Goal: Task Accomplishment & Management: Manage account settings

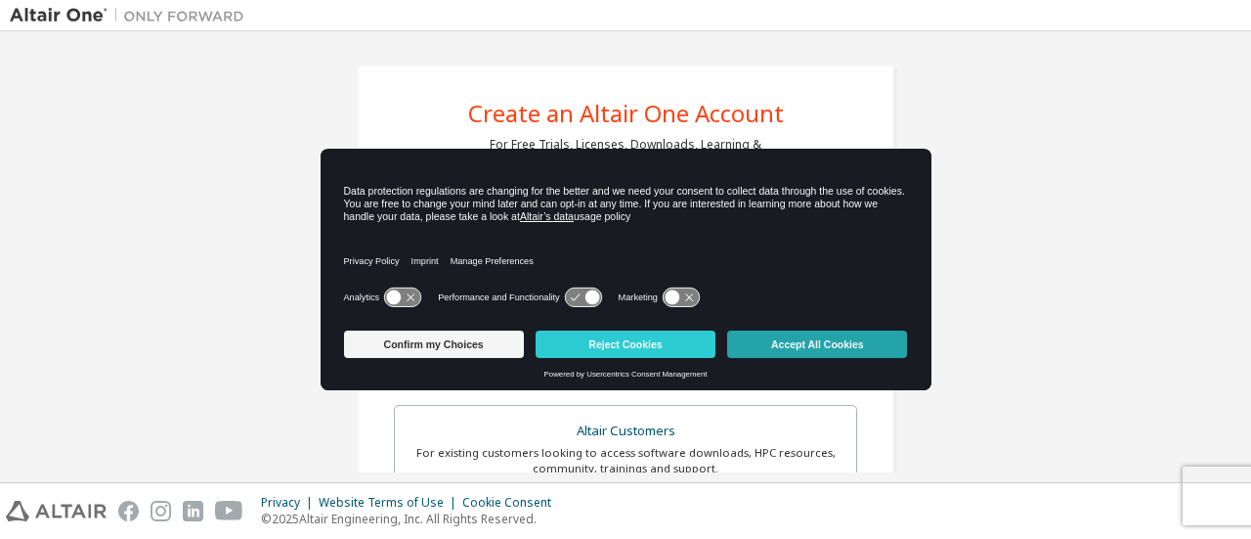
click at [764, 342] on button "Accept All Cookies" at bounding box center [817, 343] width 180 height 27
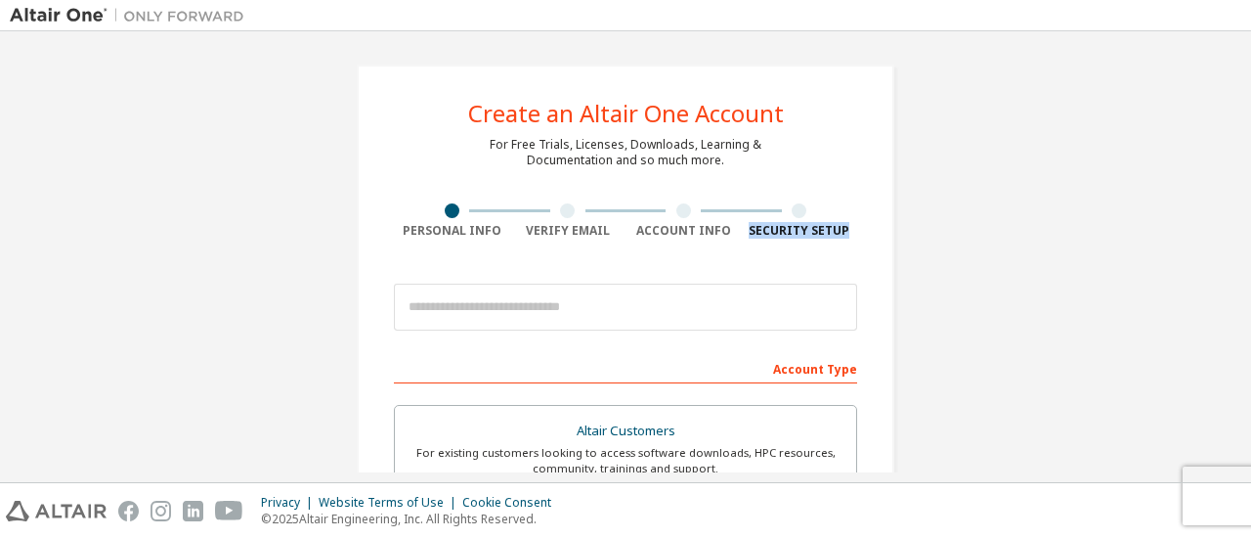
drag, startPoint x: 1245, startPoint y: 148, endPoint x: 1241, endPoint y: 229, distance: 81.2
click at [1241, 229] on div "Create an Altair One Account For Free Trials, Licenses, Downloads, Learning & D…" at bounding box center [625, 256] width 1251 height 451
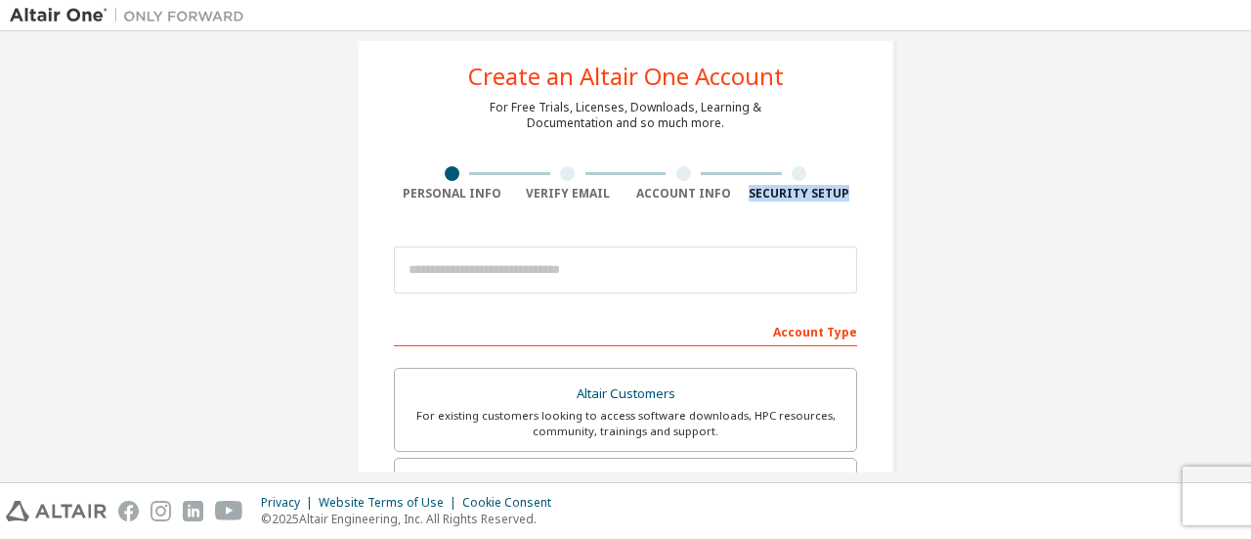
scroll to position [37, 0]
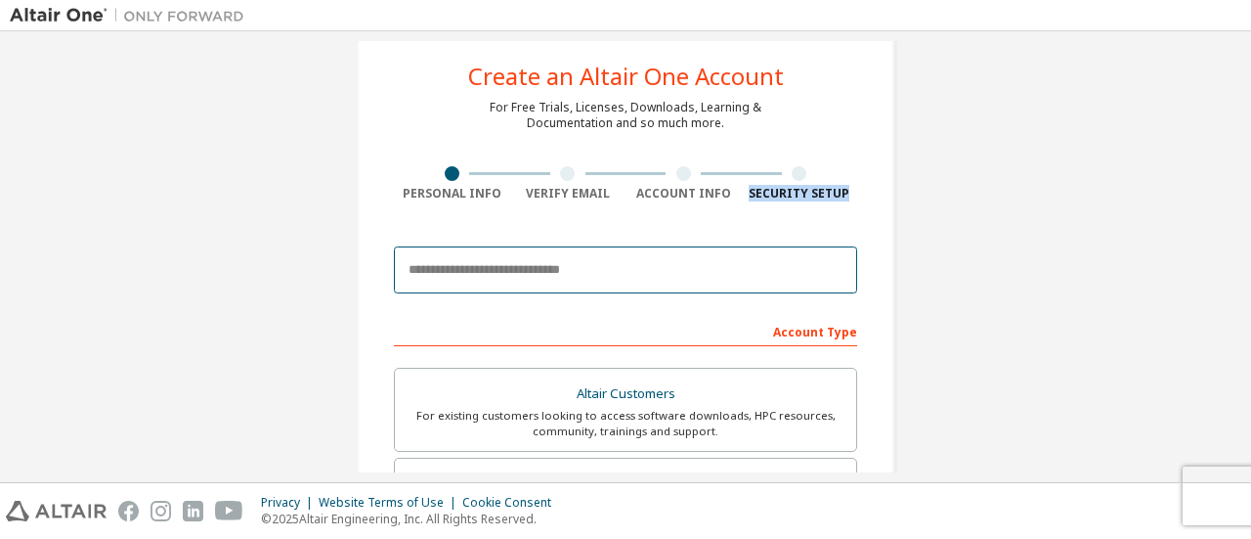
click at [734, 263] on input "email" at bounding box center [625, 269] width 463 height 47
type input "**********"
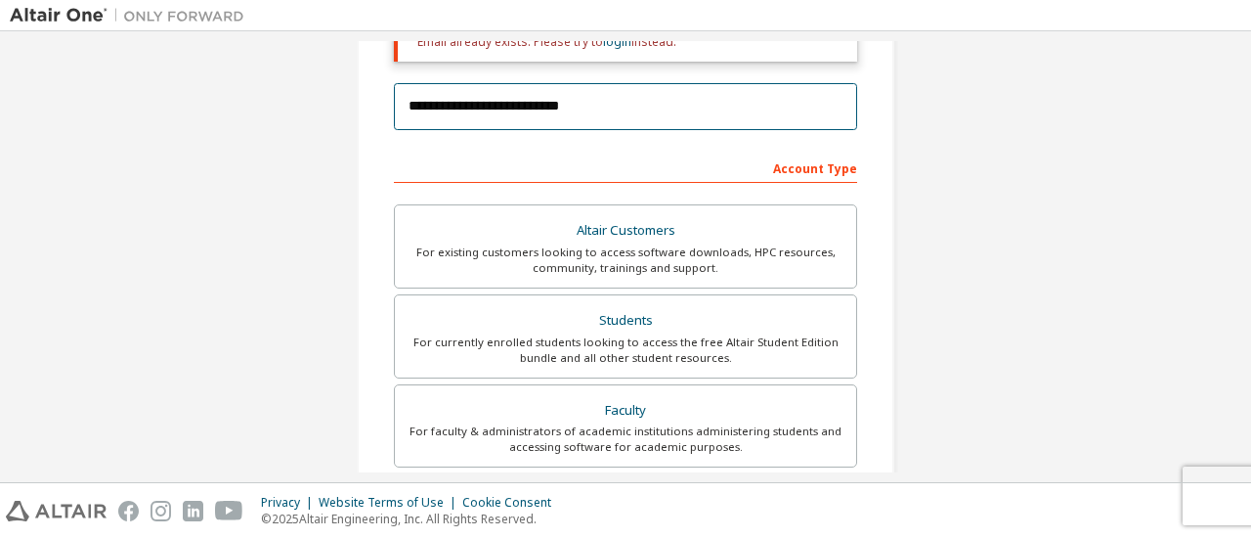
scroll to position [0, 0]
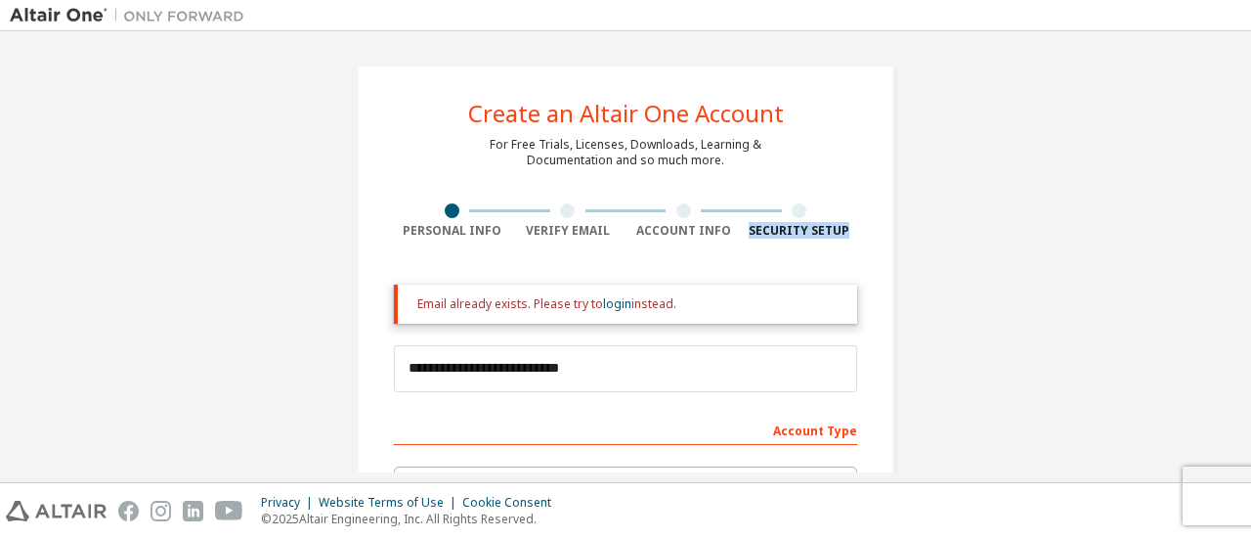
drag, startPoint x: 1192, startPoint y: 165, endPoint x: 1183, endPoint y: 230, distance: 65.1
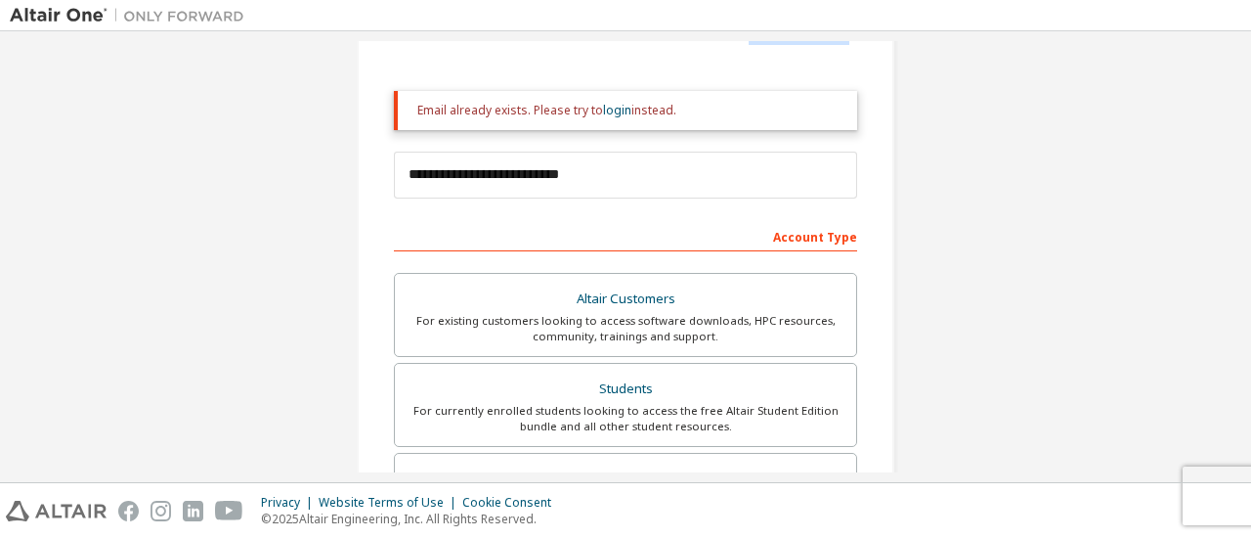
scroll to position [147, 0]
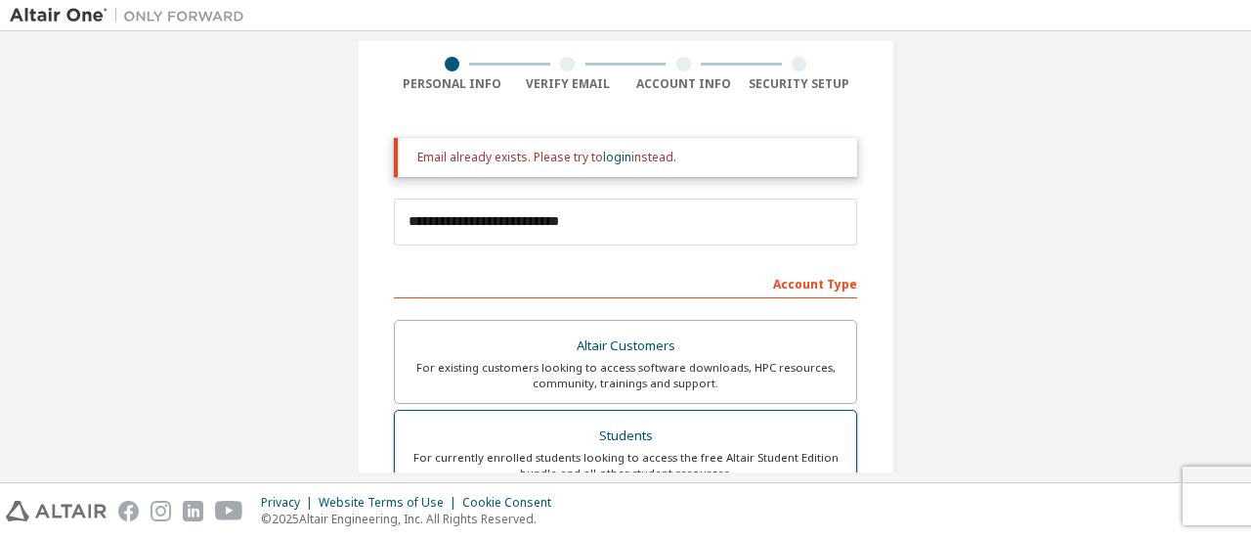
click at [683, 453] on div "For currently enrolled students looking to access the free Altair Student Editi…" at bounding box center [626, 465] width 438 height 31
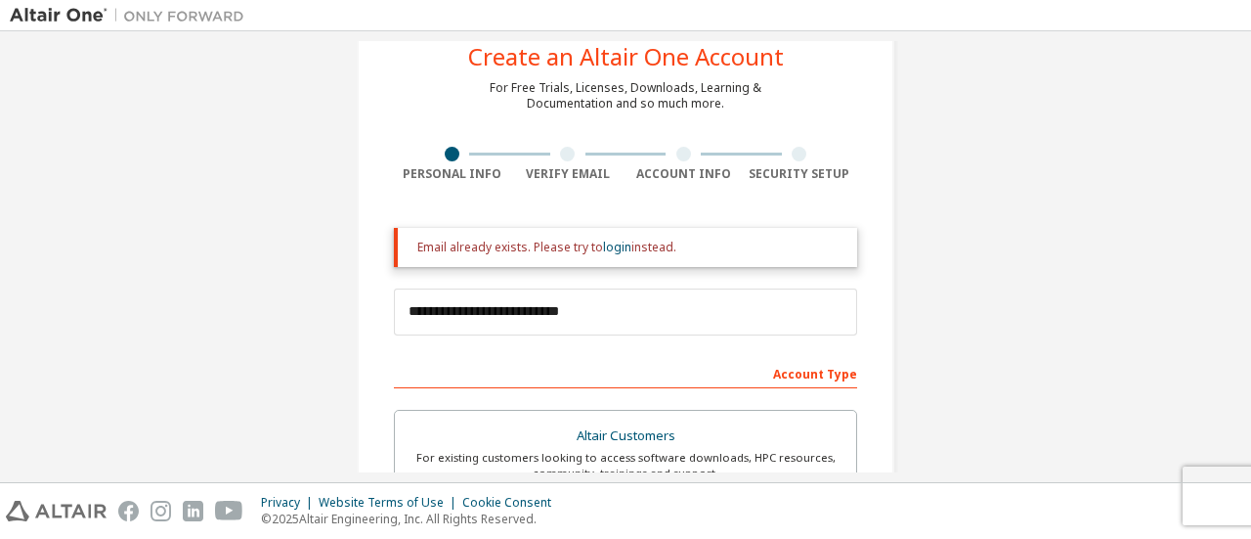
scroll to position [59, 0]
click at [613, 250] on link "login" at bounding box center [617, 245] width 28 height 17
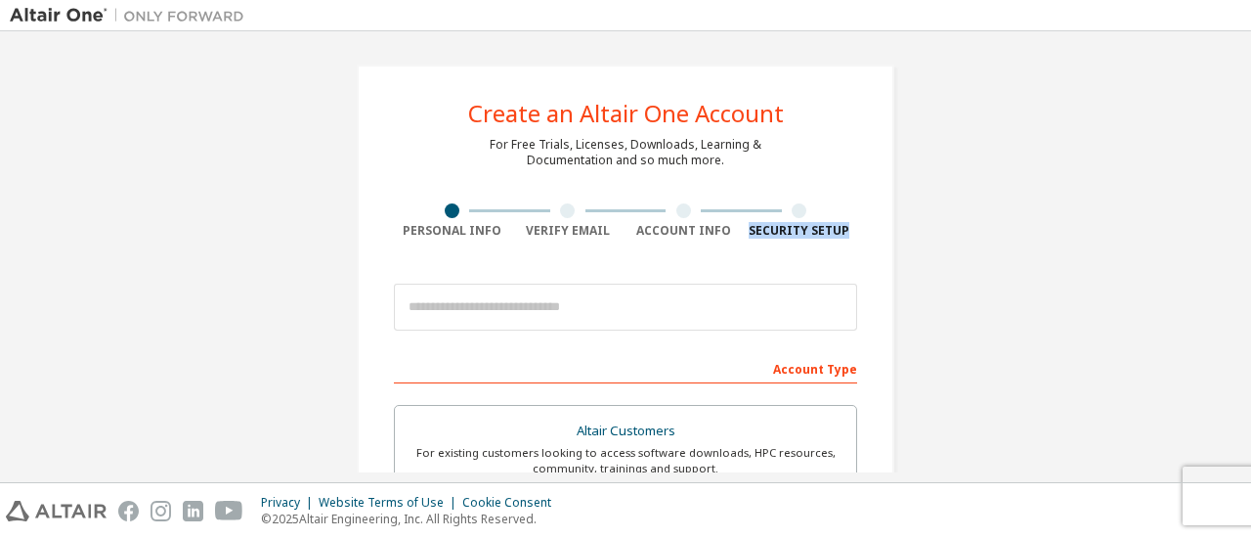
drag, startPoint x: 1250, startPoint y: 142, endPoint x: 1196, endPoint y: 156, distance: 56.7
click at [1238, 319] on div "Create an Altair One Account For Free Trials, Licenses, Downloads, Learning & D…" at bounding box center [625, 256] width 1251 height 451
click at [54, 17] on img at bounding box center [132, 16] width 244 height 20
click at [68, 21] on img at bounding box center [132, 16] width 244 height 20
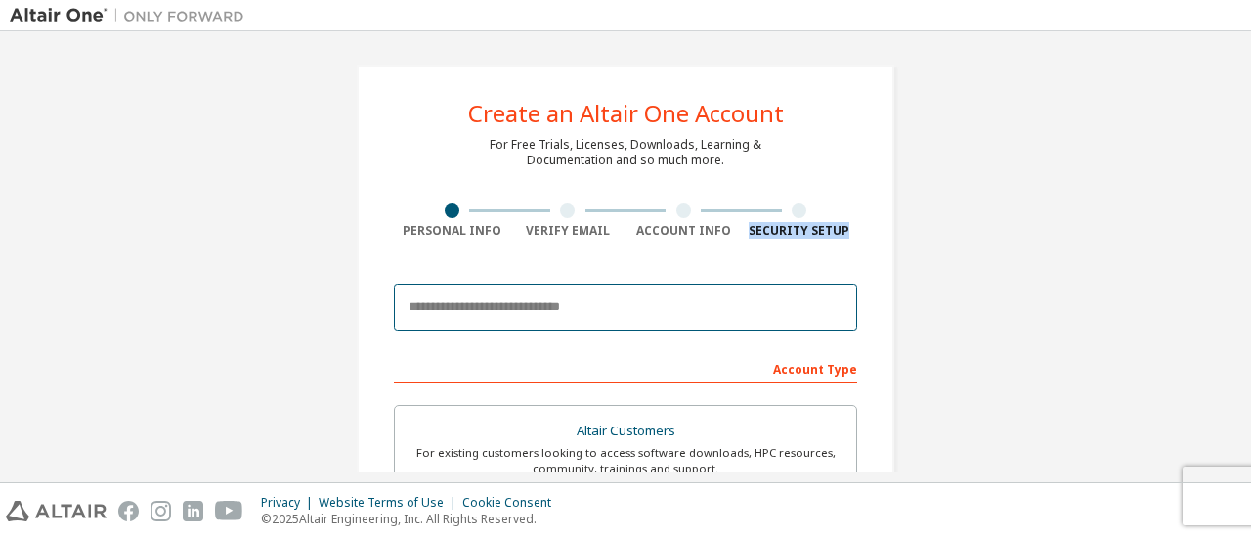
click at [782, 309] on input "email" at bounding box center [625, 307] width 463 height 47
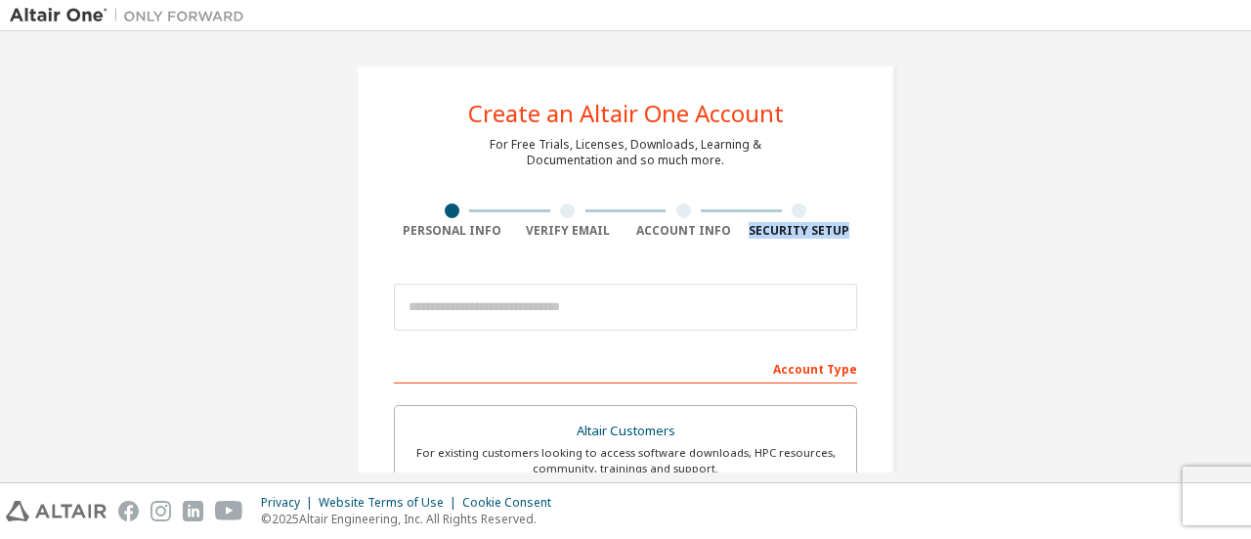
drag, startPoint x: 1244, startPoint y: 156, endPoint x: 1235, endPoint y: 359, distance: 202.6
click at [1235, 360] on div "Create an Altair One Account For Free Trials, Licenses, Downloads, Learning & D…" at bounding box center [625, 256] width 1251 height 451
drag, startPoint x: 1194, startPoint y: 237, endPoint x: 1206, endPoint y: 218, distance: 22.5
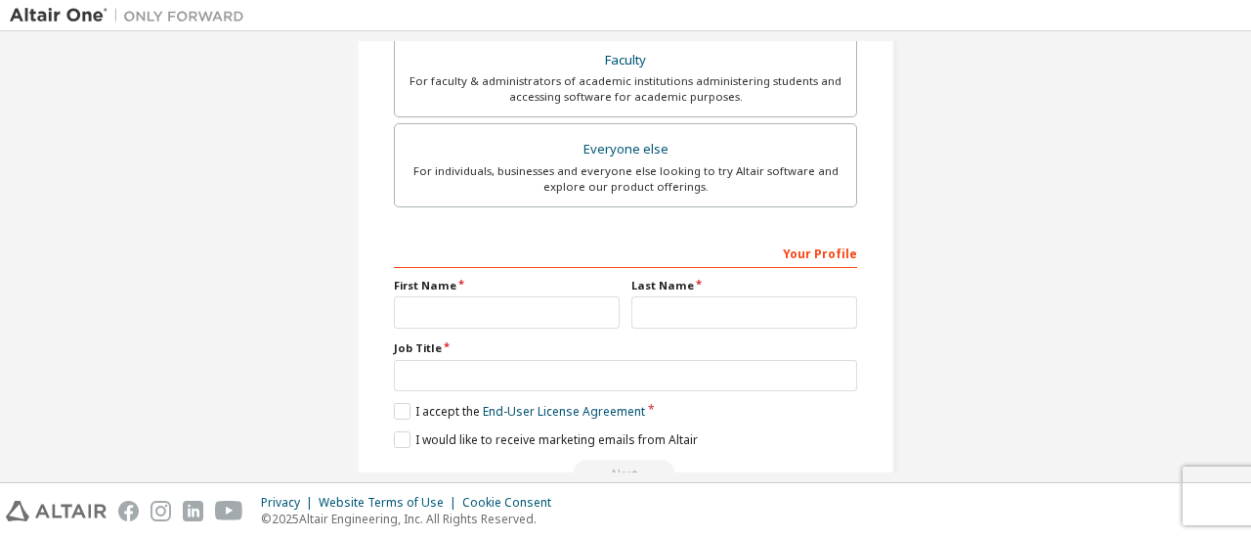
scroll to position [598, 0]
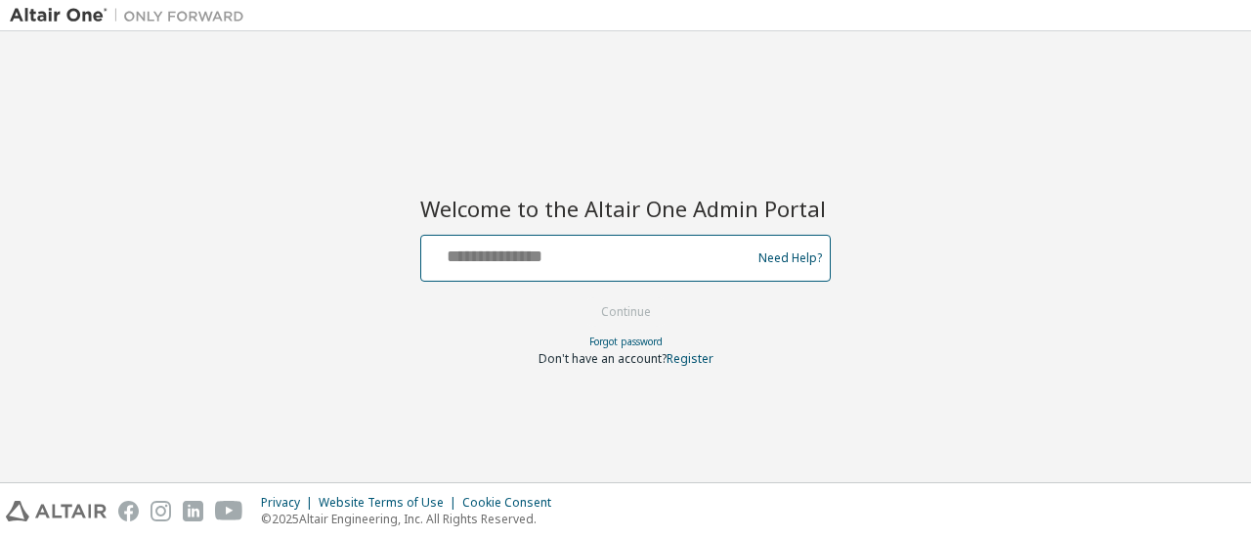
drag, startPoint x: 0, startPoint y: 0, endPoint x: 613, endPoint y: 250, distance: 662.1
click at [613, 250] on input "text" at bounding box center [589, 254] width 320 height 28
type input "**********"
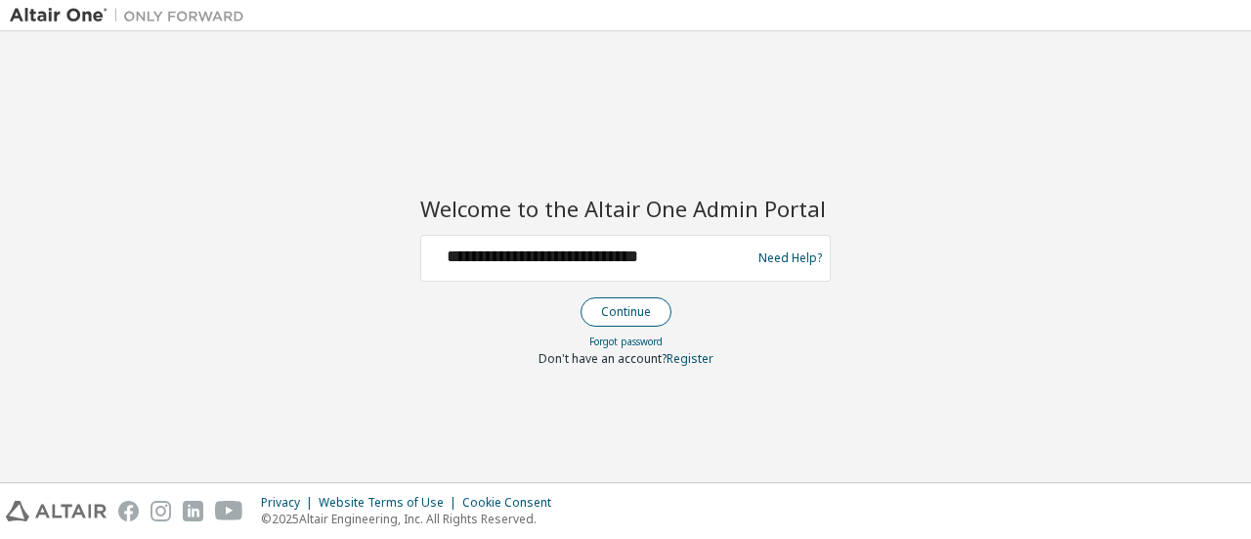
click at [627, 306] on button "Continue" at bounding box center [626, 311] width 91 height 29
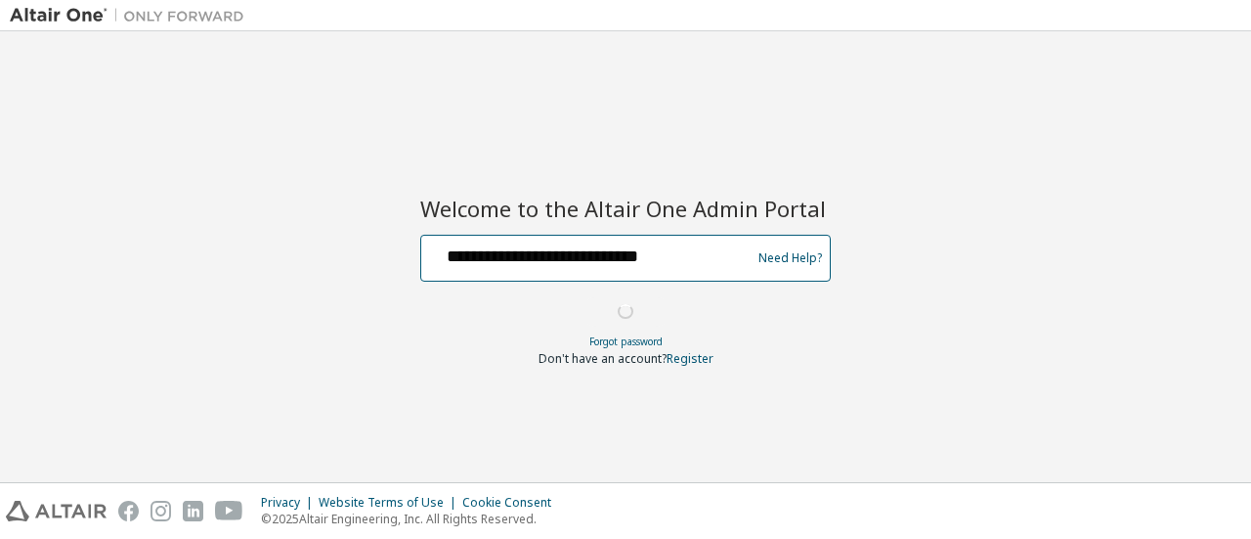
click at [718, 255] on input "**********" at bounding box center [589, 254] width 320 height 28
drag, startPoint x: 718, startPoint y: 255, endPoint x: 195, endPoint y: 241, distance: 523.2
click at [196, 241] on div "**********" at bounding box center [626, 256] width 1232 height 431
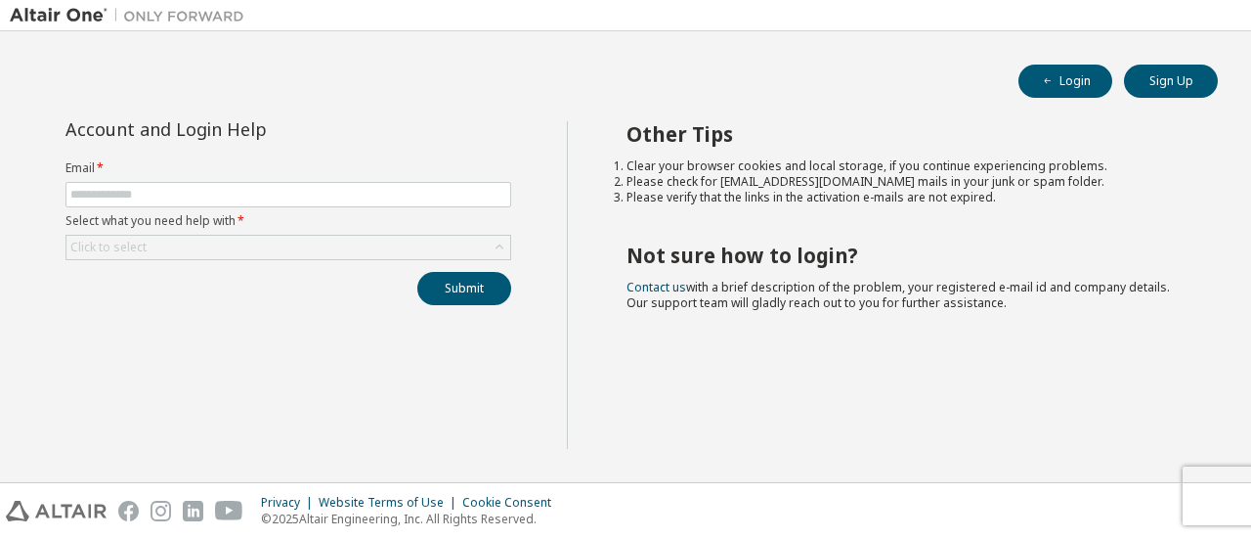
click at [478, 470] on div "Account and Login Help Email * Select what you need help with * Click to select…" at bounding box center [626, 296] width 1232 height 351
click at [339, 195] on input "text" at bounding box center [288, 195] width 436 height 16
type input "**********"
click at [176, 248] on div "Click to select" at bounding box center [288, 247] width 444 height 23
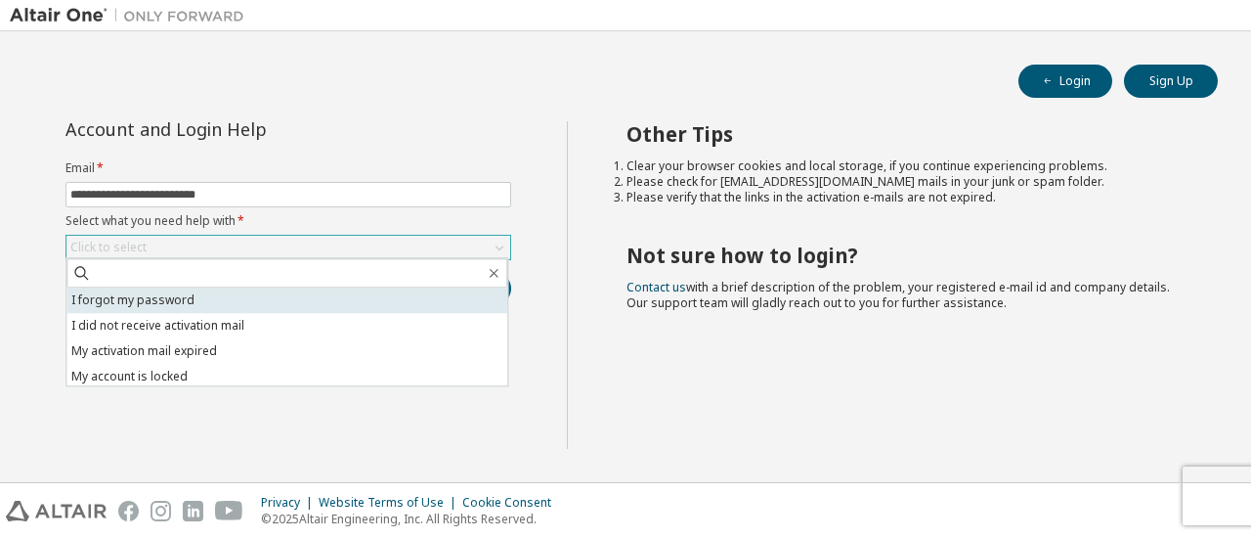
click at [178, 294] on li "I forgot my password" at bounding box center [286, 299] width 441 height 25
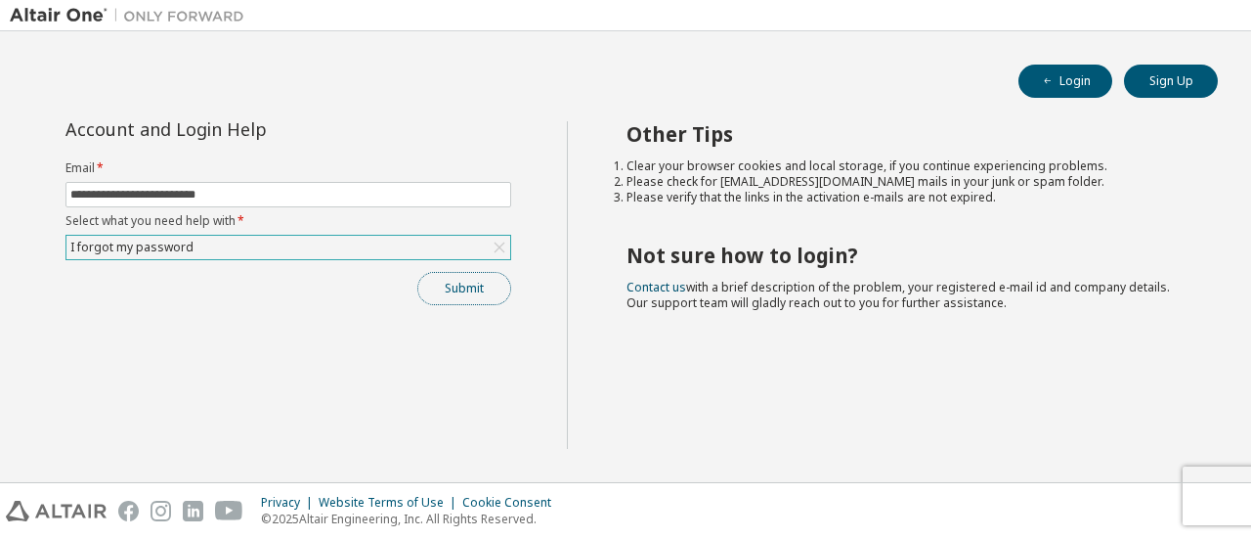
click at [428, 292] on button "Submit" at bounding box center [464, 288] width 94 height 33
